Goal: Task Accomplishment & Management: Complete application form

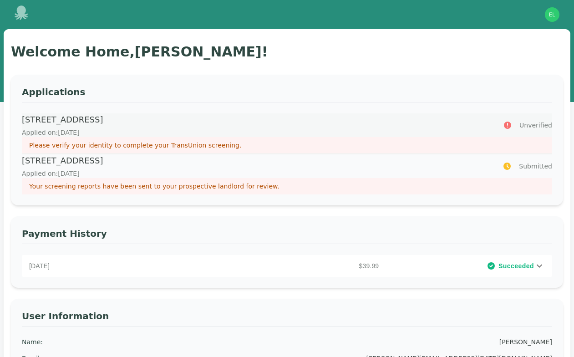
click at [162, 129] on p "Applied on: September 9, 2025" at bounding box center [257, 132] width 471 height 9
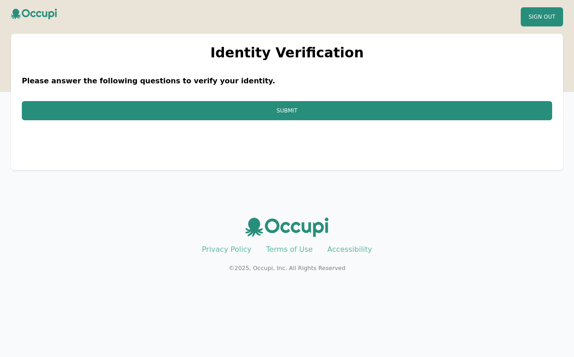
click at [150, 186] on div "Identity Verification Please answer the following questions to verify your iden…" at bounding box center [287, 113] width 553 height 159
